Goal: Task Accomplishment & Management: Manage account settings

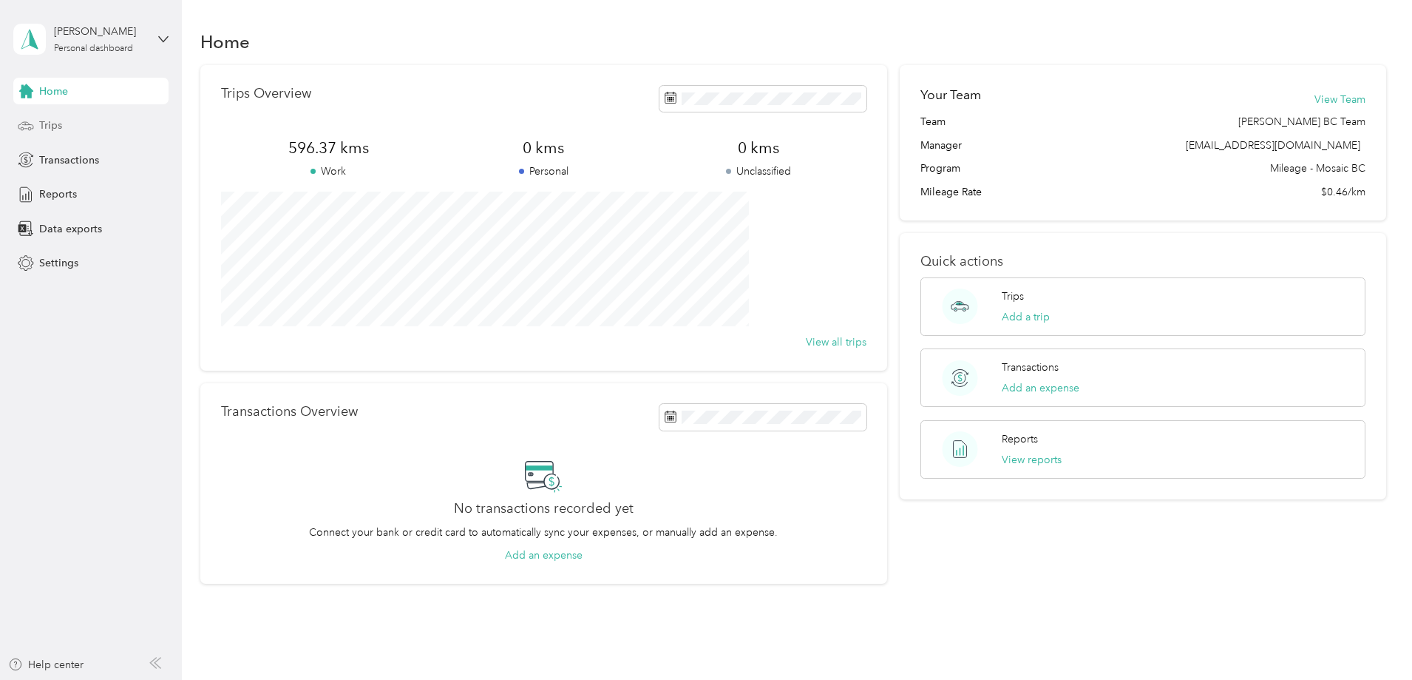
click at [55, 126] on span "Trips" at bounding box center [50, 126] width 23 height 16
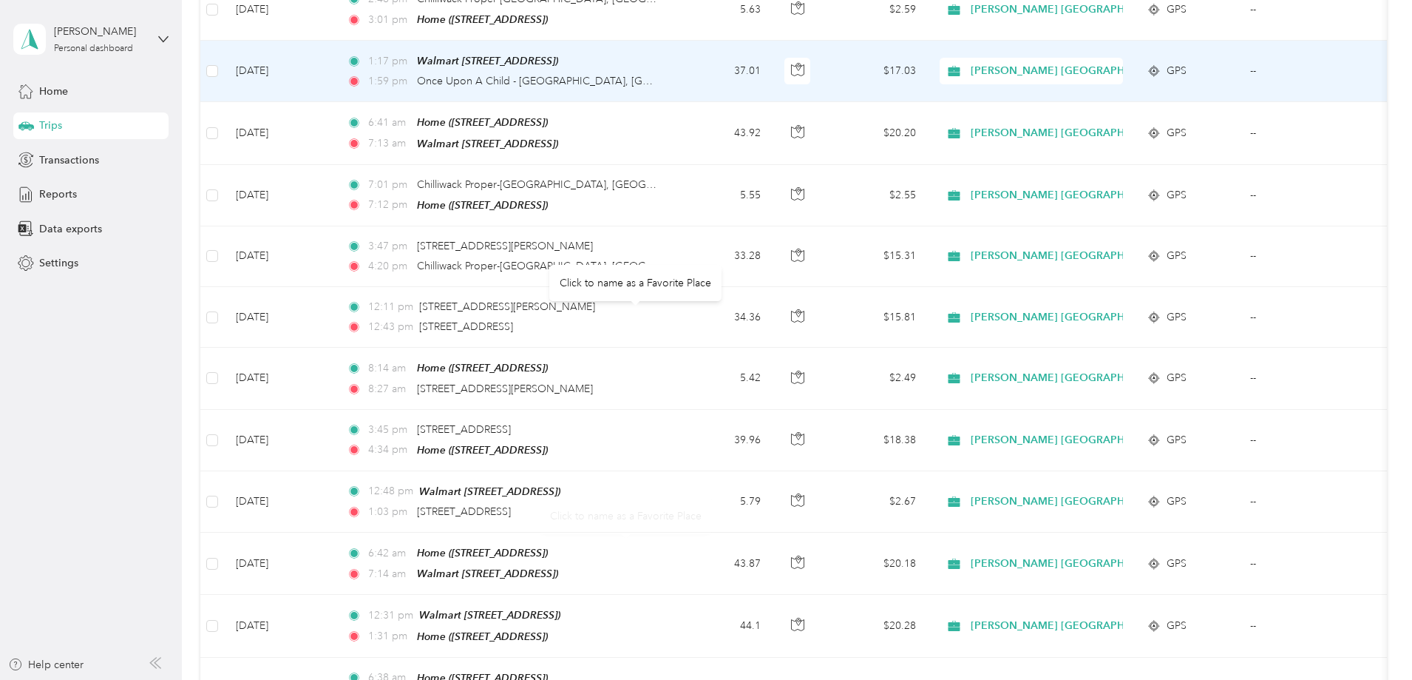
scroll to position [449, 0]
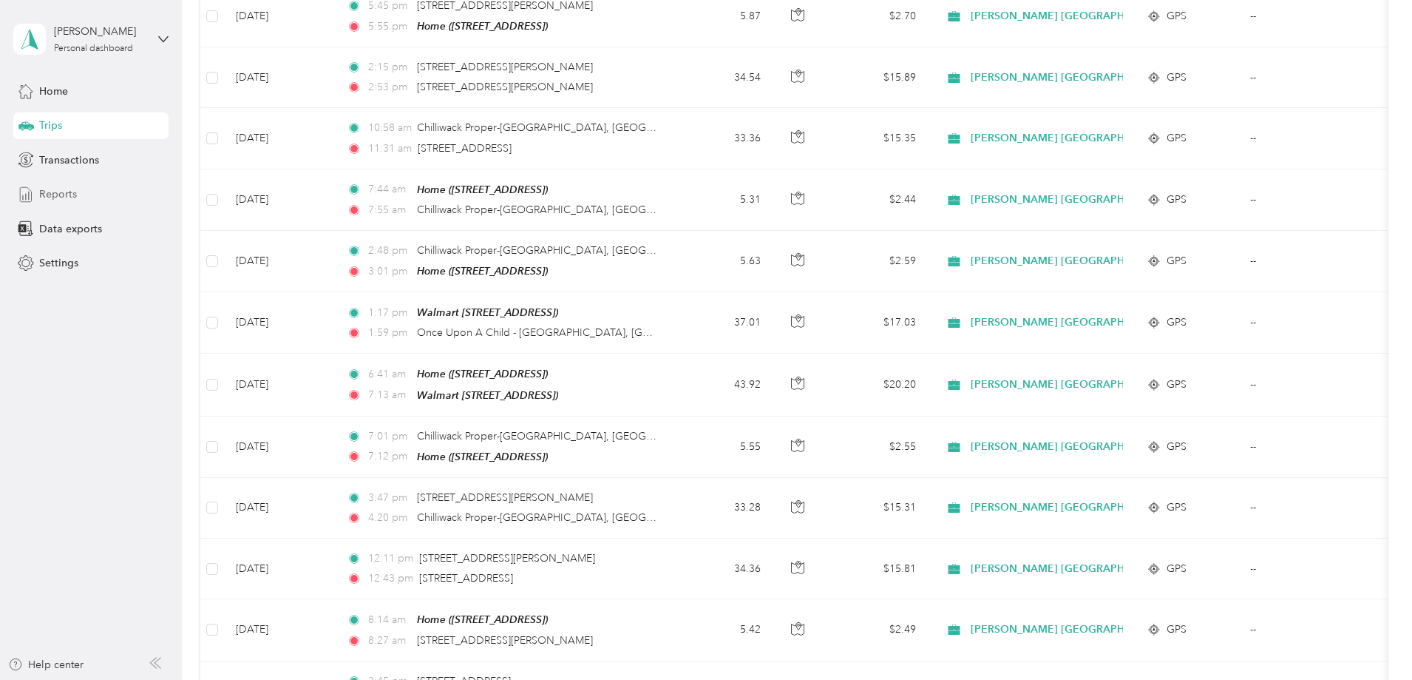
click at [70, 197] on span "Reports" at bounding box center [58, 194] width 38 height 16
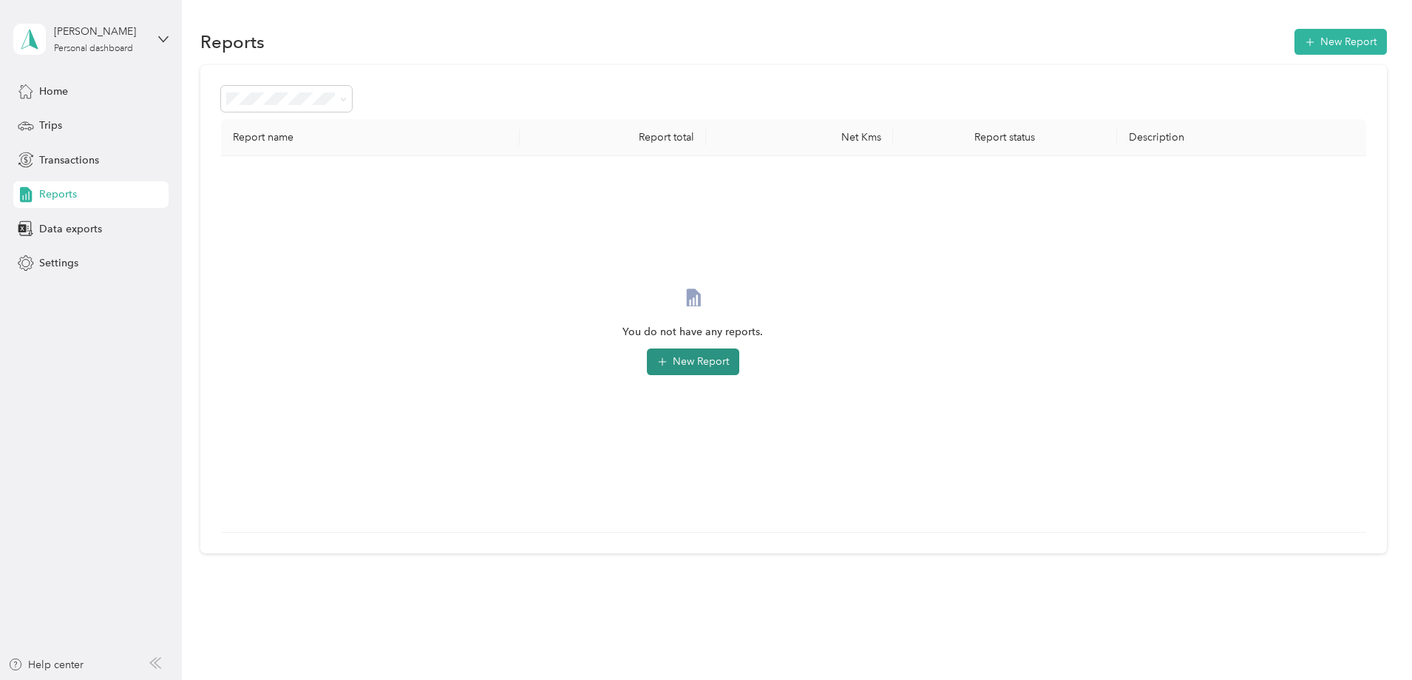
click at [740, 363] on button "New Report" at bounding box center [693, 361] width 92 height 27
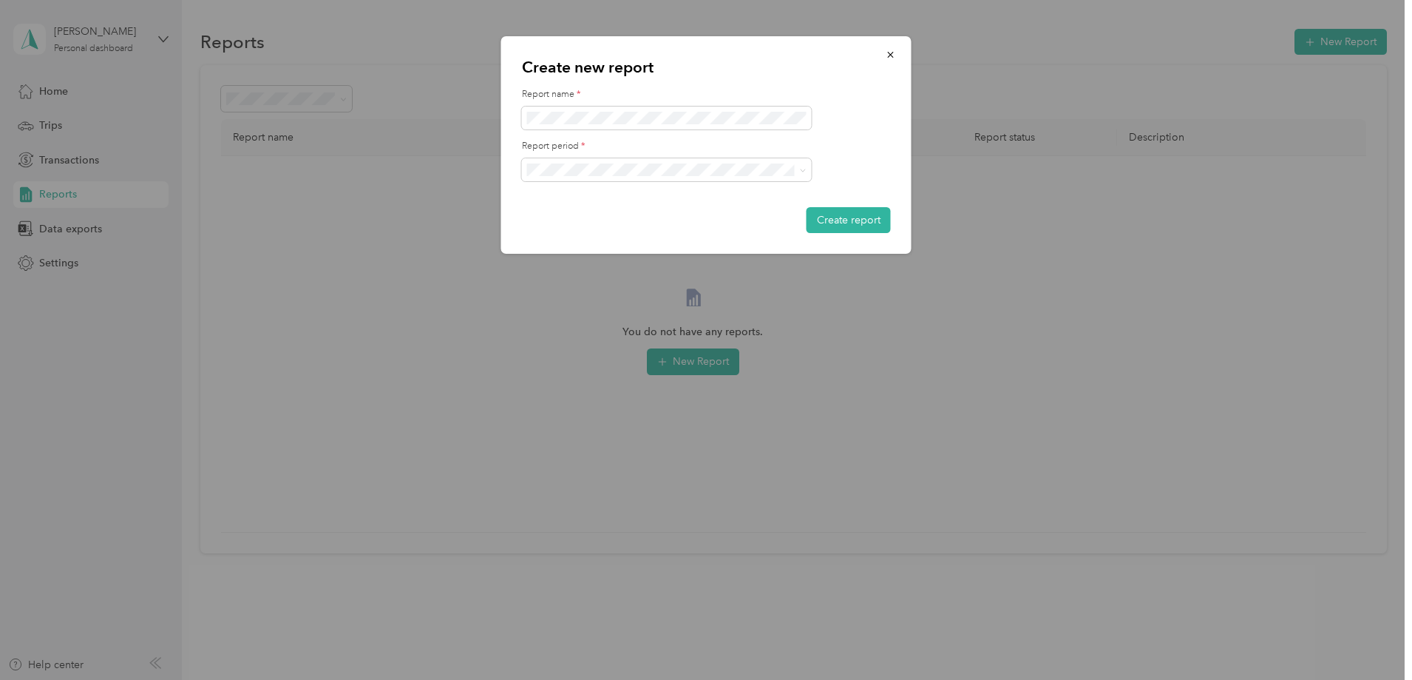
click at [589, 217] on span "[DATE] - [DATE]" at bounding box center [569, 220] width 74 height 13
click at [831, 217] on button "Create report" at bounding box center [849, 220] width 84 height 26
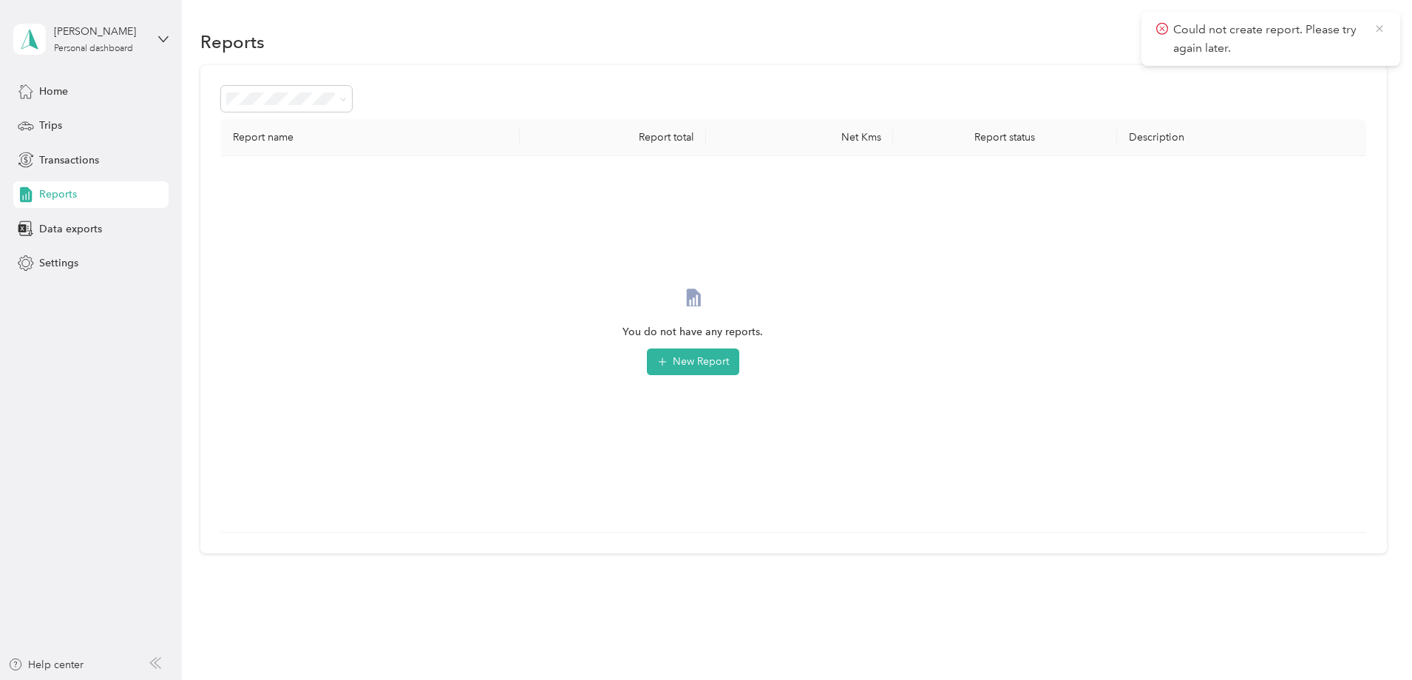
click at [1378, 27] on icon at bounding box center [1379, 28] width 7 height 7
